Goal: Check status: Check status

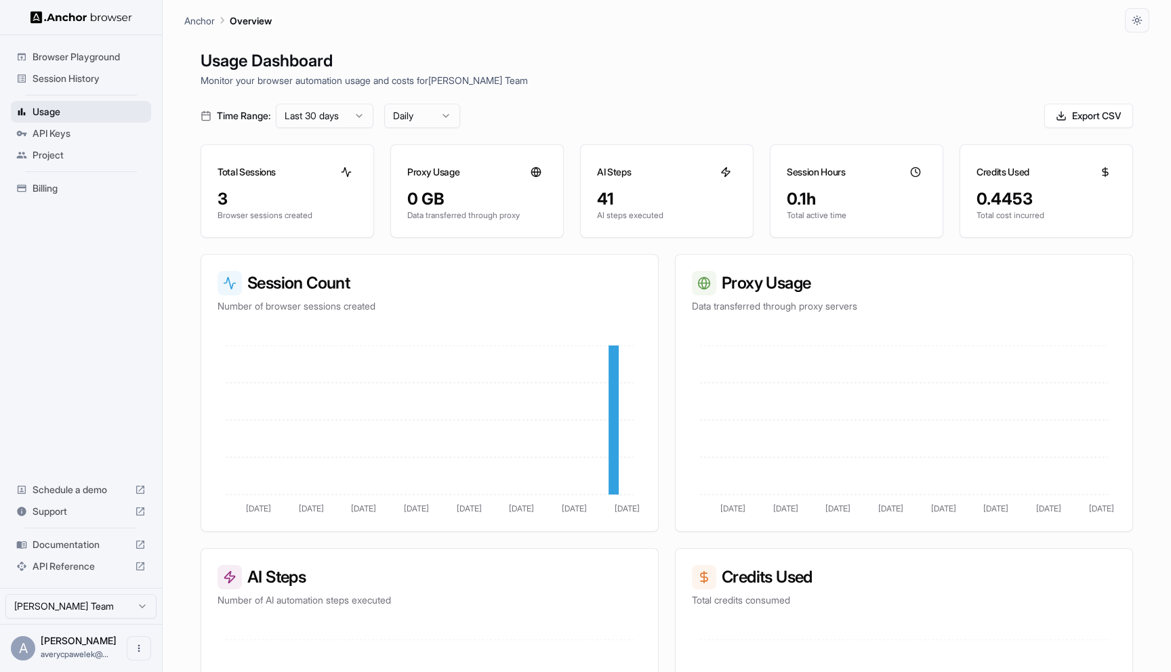
click at [68, 112] on span "Usage" at bounding box center [89, 112] width 113 height 14
click at [96, 78] on span "Session History" at bounding box center [89, 79] width 113 height 14
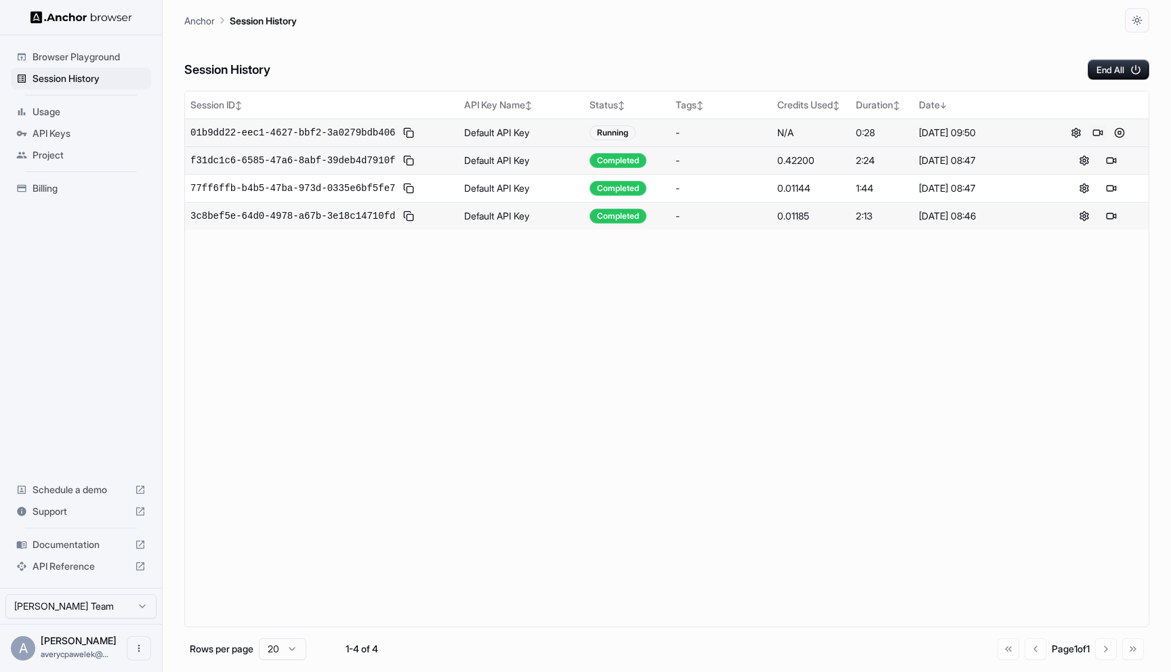
click at [1100, 131] on button at bounding box center [1098, 133] width 16 height 16
click at [1119, 133] on button at bounding box center [1119, 133] width 16 height 16
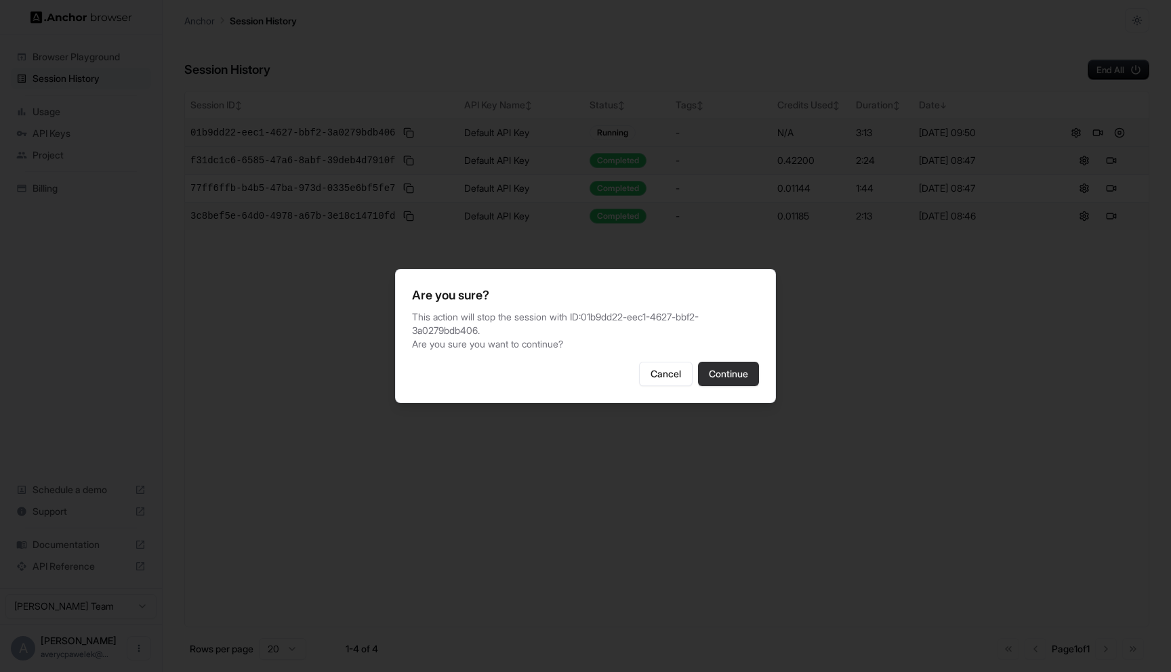
click at [744, 386] on button "Continue" at bounding box center [728, 374] width 61 height 24
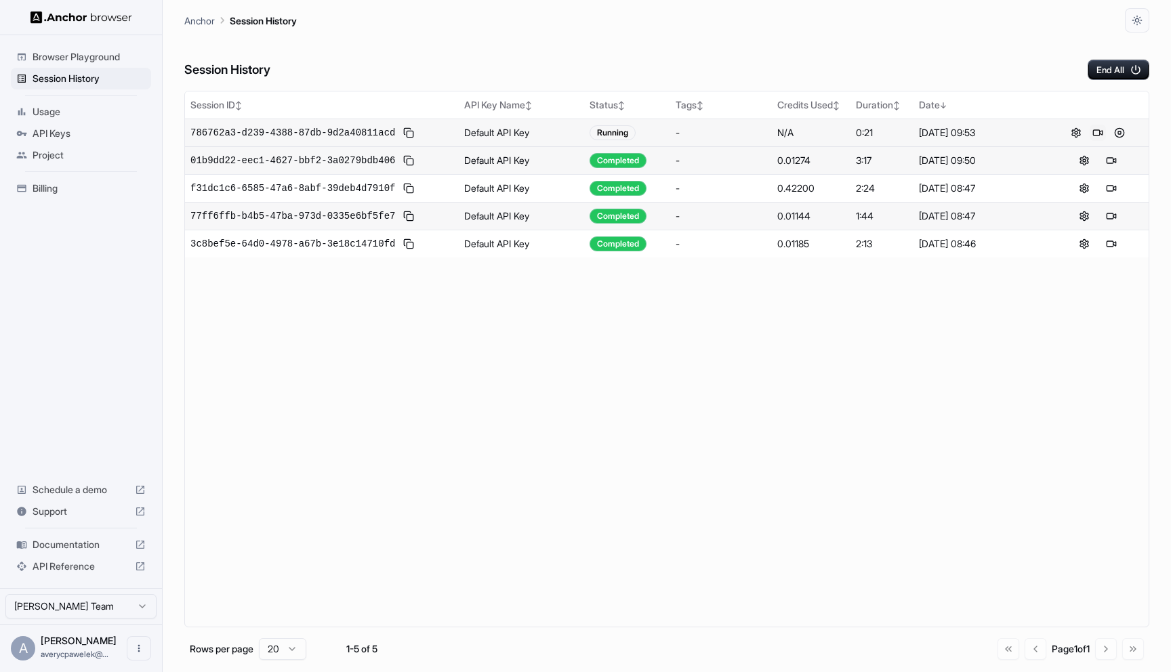
click at [1100, 134] on button at bounding box center [1098, 133] width 16 height 16
click at [1122, 131] on button at bounding box center [1119, 133] width 16 height 16
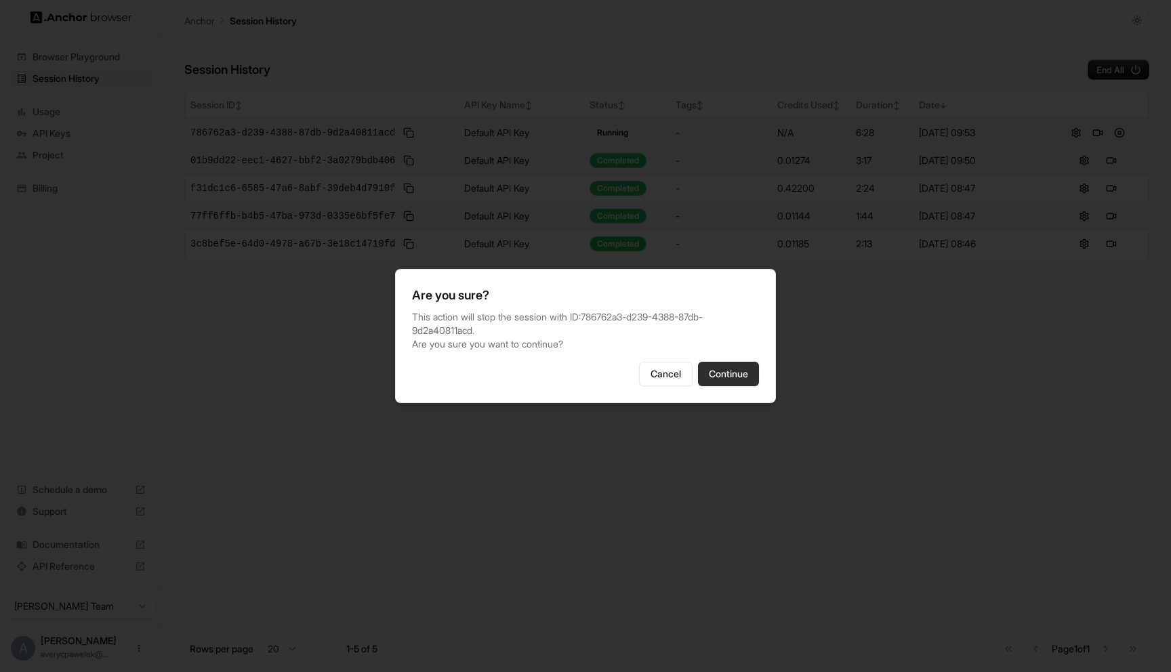
click at [745, 379] on button "Continue" at bounding box center [728, 374] width 61 height 24
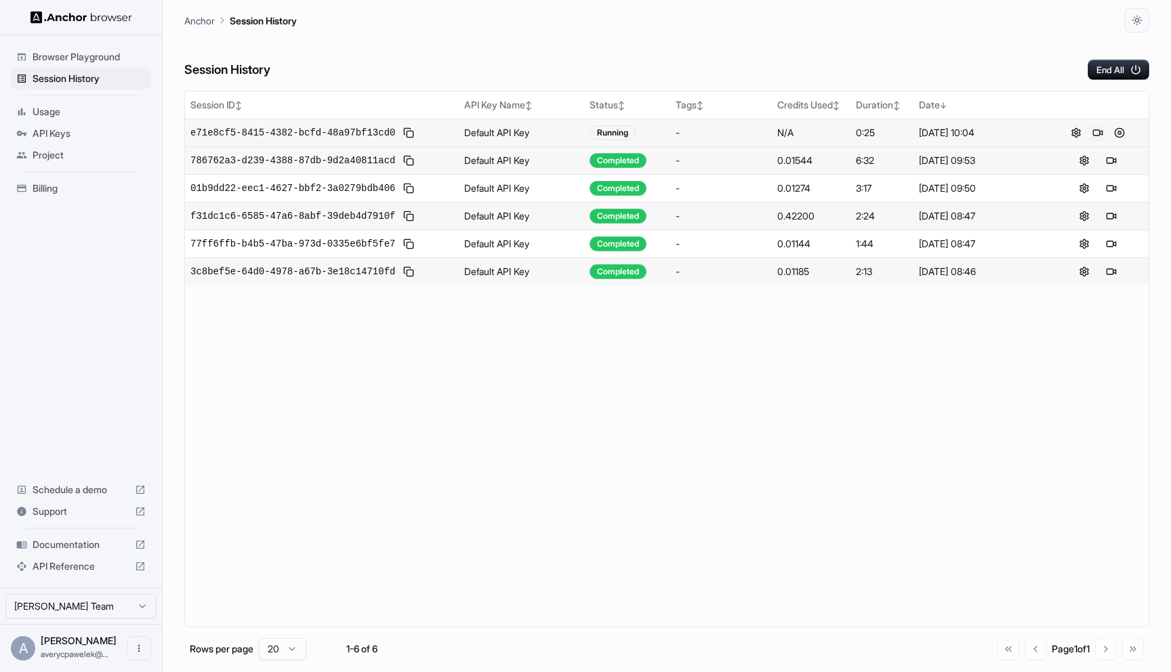
click at [1100, 131] on button at bounding box center [1098, 133] width 16 height 16
click at [1115, 134] on button at bounding box center [1119, 133] width 16 height 16
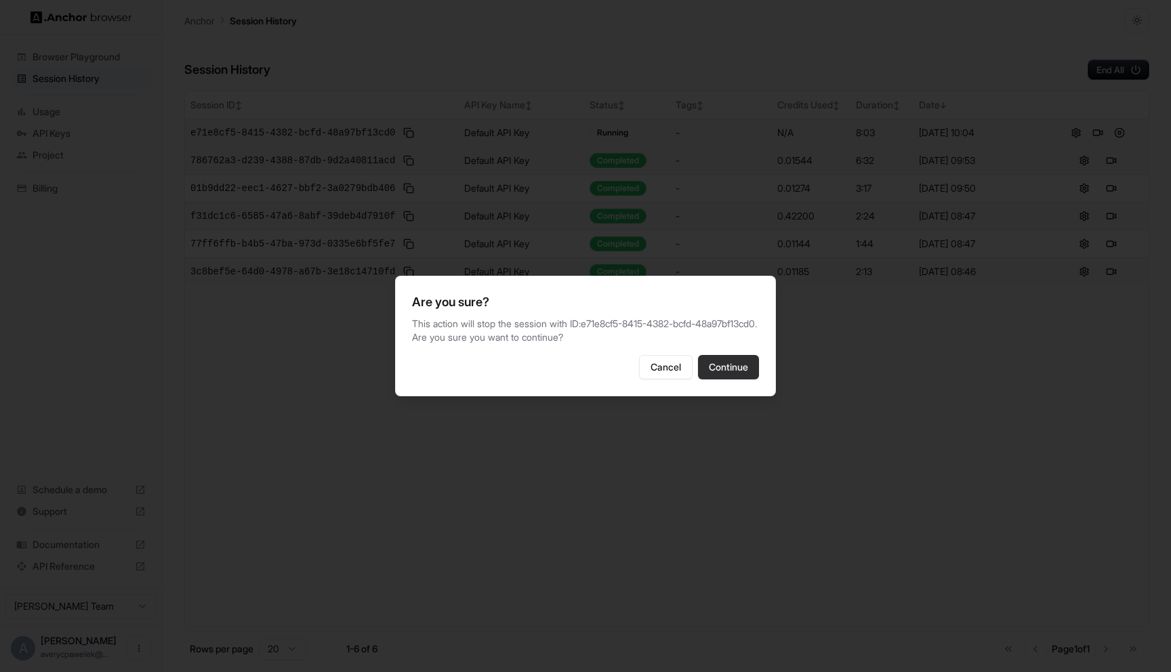
click at [715, 379] on button "Continue" at bounding box center [728, 367] width 61 height 24
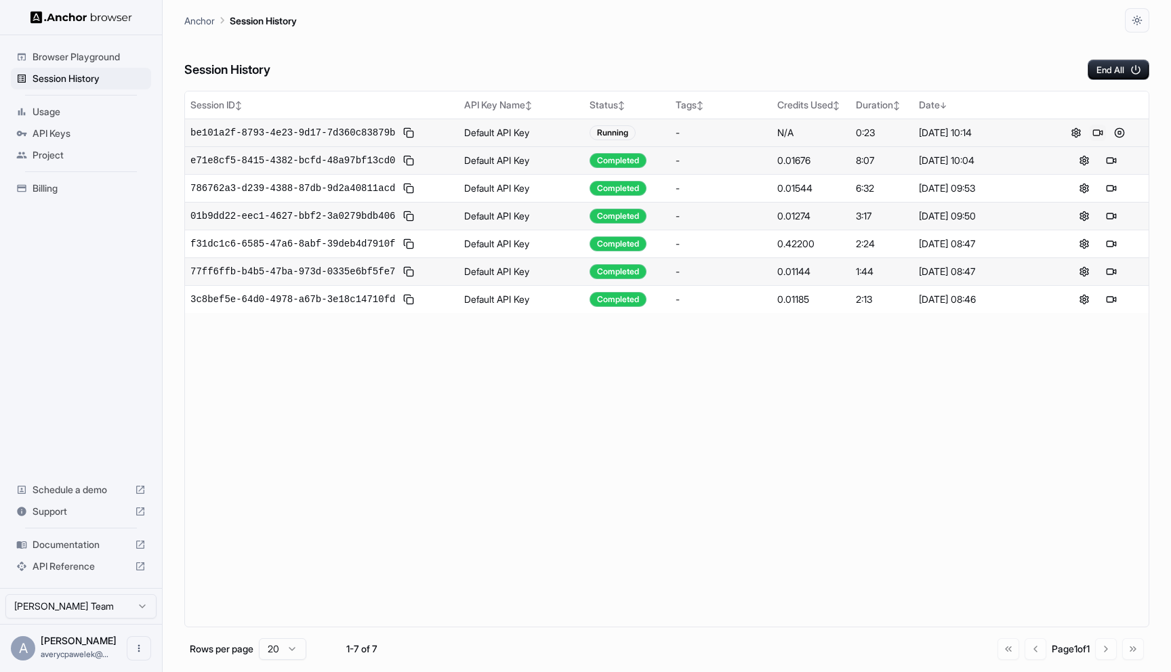
click at [1097, 129] on button at bounding box center [1098, 133] width 16 height 16
click at [363, 132] on span "be101a2f-8793-4e23-9d17-7d360c83879b" at bounding box center [292, 133] width 205 height 14
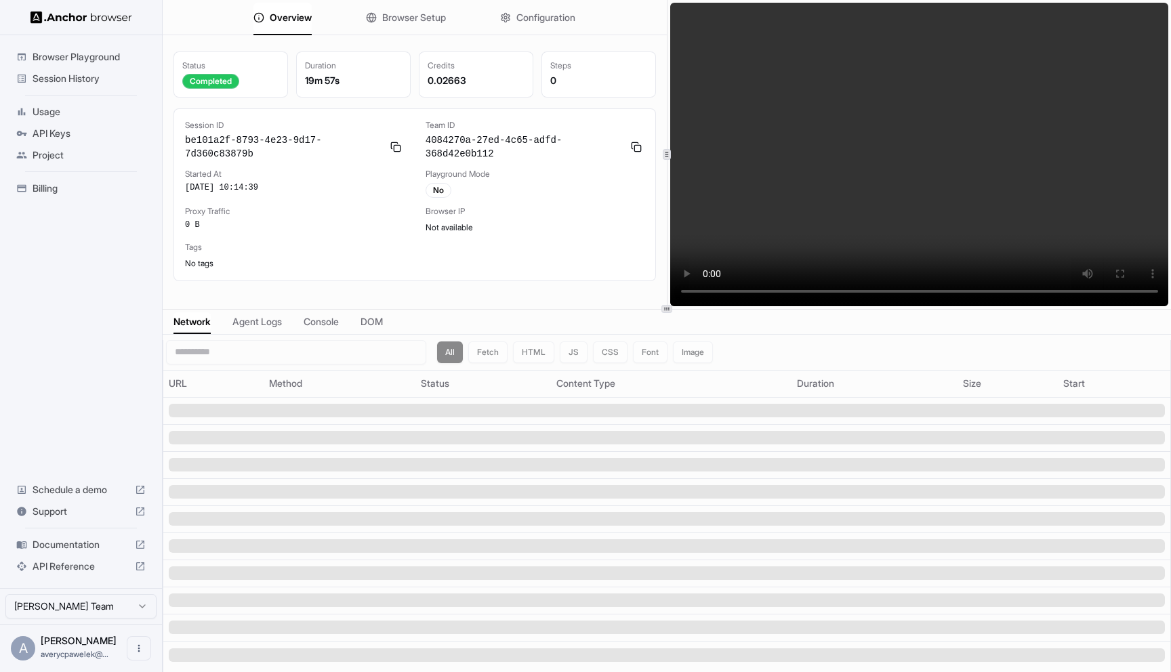
click at [276, 323] on span "Agent Logs" at bounding box center [256, 322] width 49 height 14
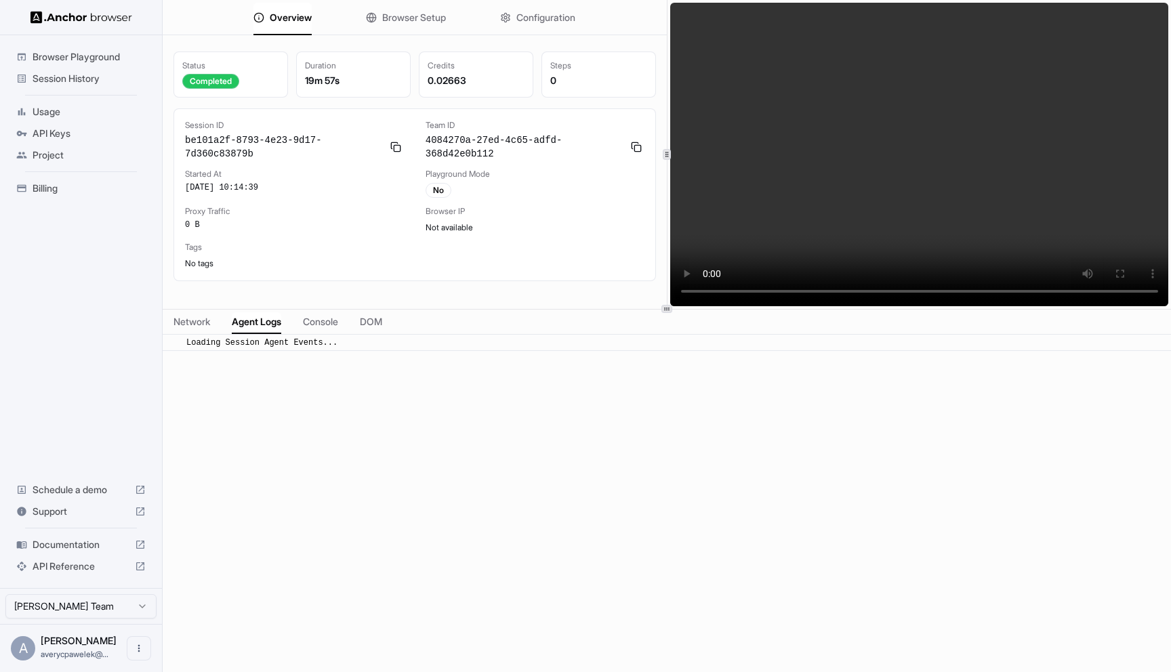
click at [336, 324] on span "Console" at bounding box center [320, 322] width 35 height 14
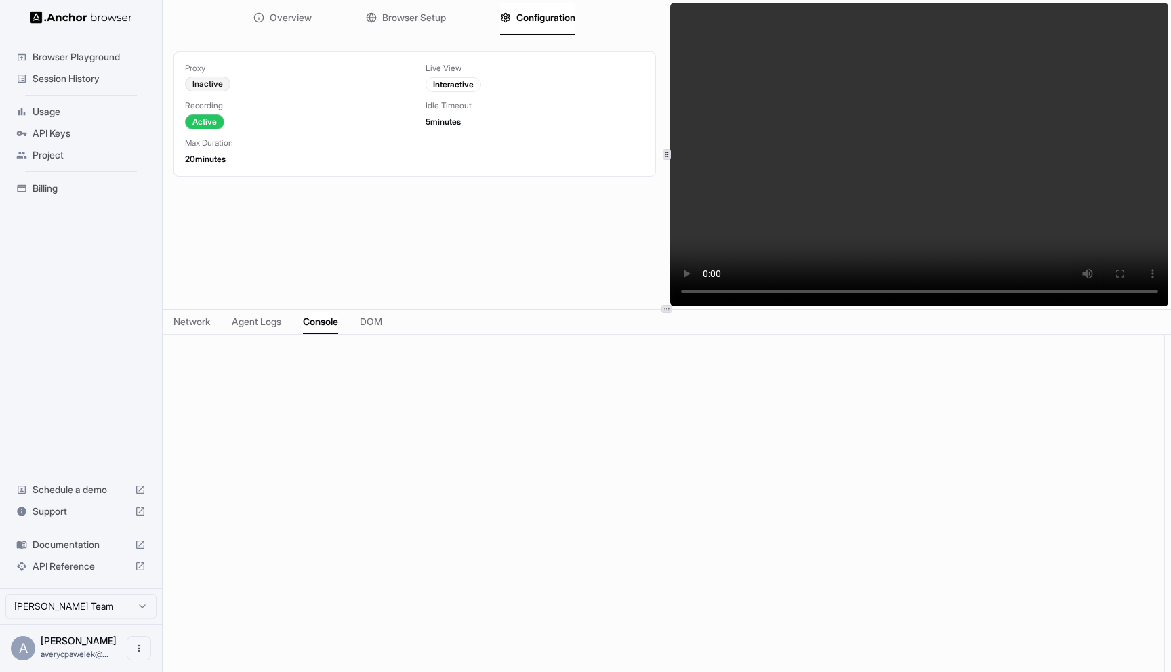
click at [560, 22] on span "Configuration" at bounding box center [545, 18] width 59 height 14
click at [220, 158] on span "20 minutes" at bounding box center [205, 159] width 41 height 10
